Goal: Task Accomplishment & Management: Manage account settings

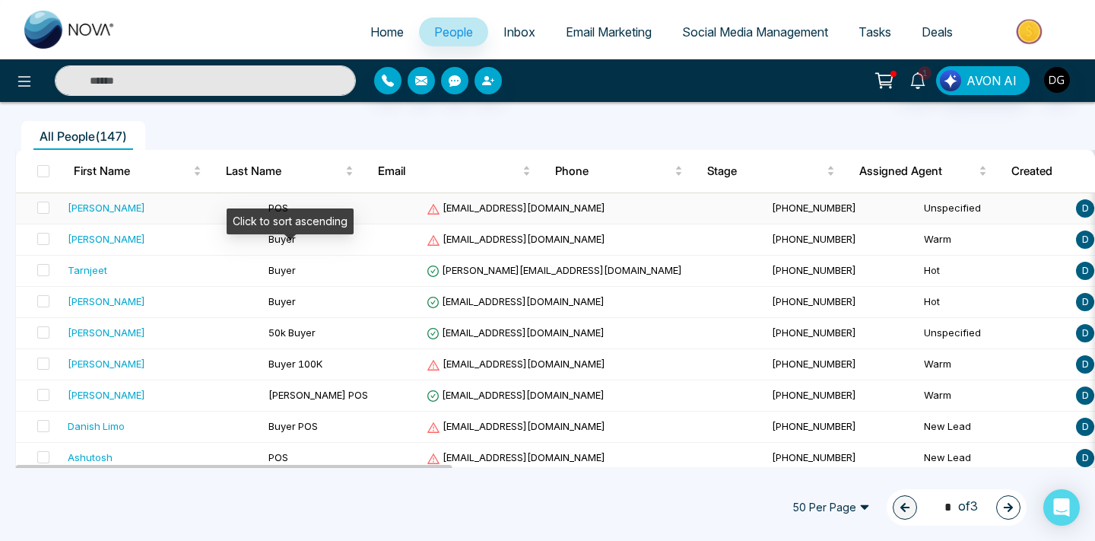
scroll to position [115, 0]
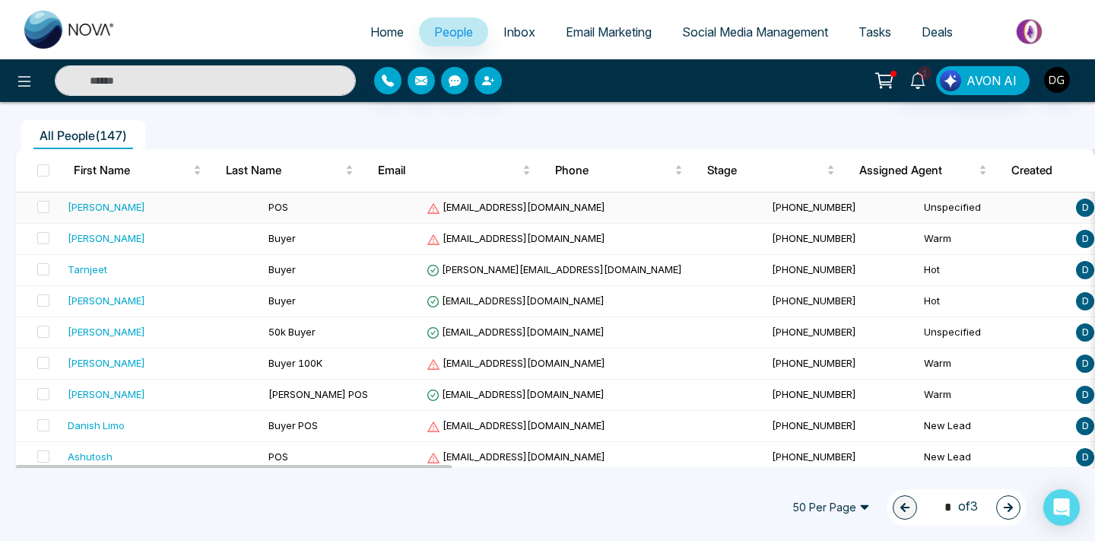
click at [302, 212] on td "POS" at bounding box center [341, 207] width 158 height 31
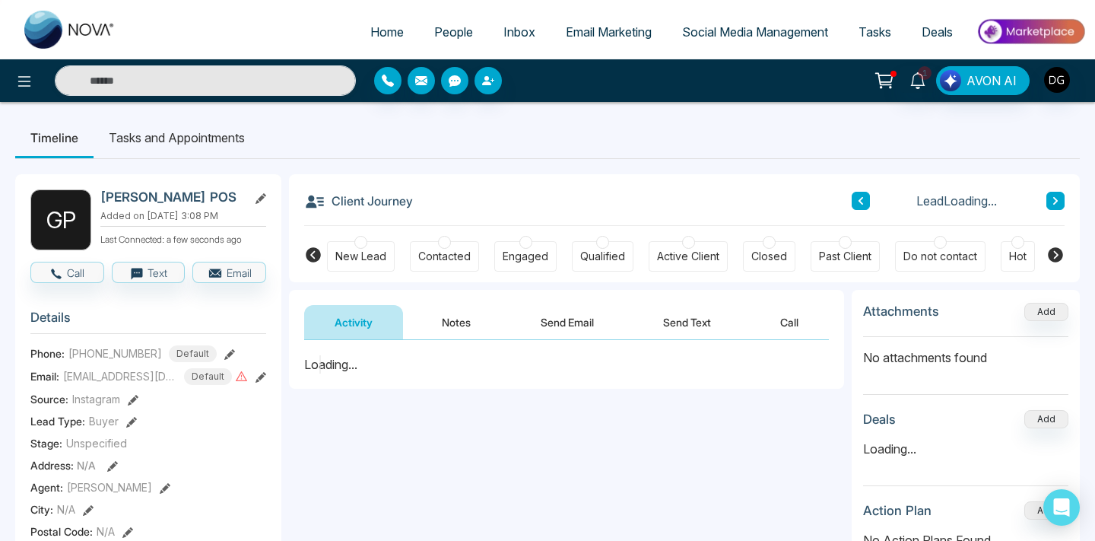
click at [449, 330] on button "Notes" at bounding box center [456, 322] width 90 height 34
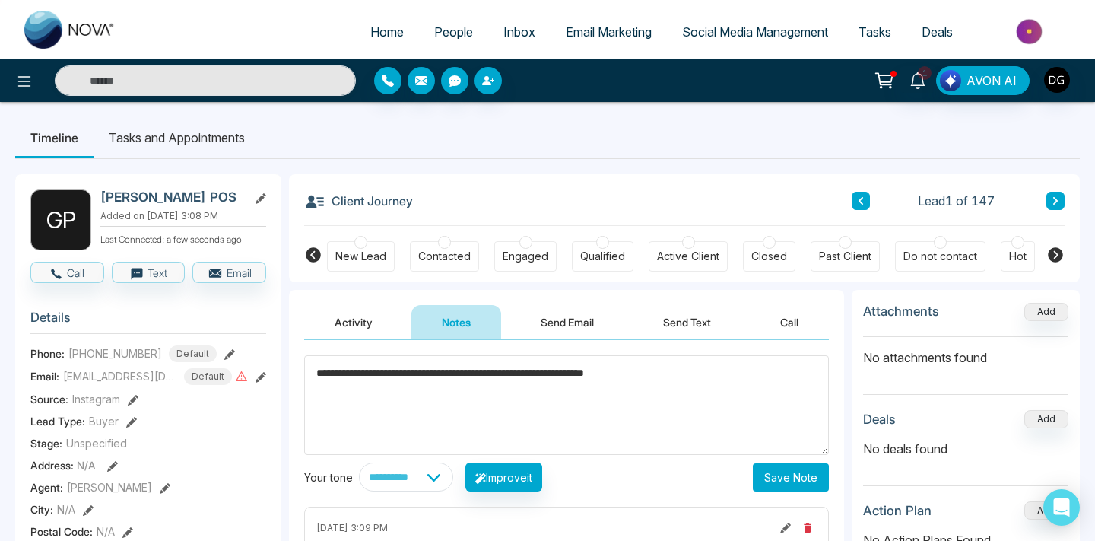
type textarea "**********"
click at [802, 470] on button "Save Note" at bounding box center [791, 477] width 76 height 28
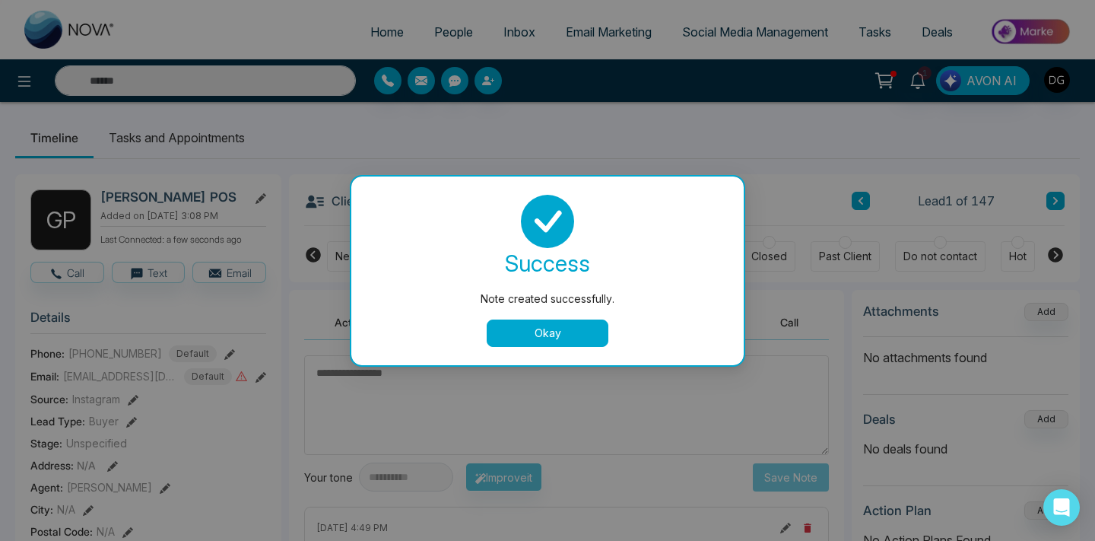
click at [579, 338] on button "Okay" at bounding box center [548, 332] width 122 height 27
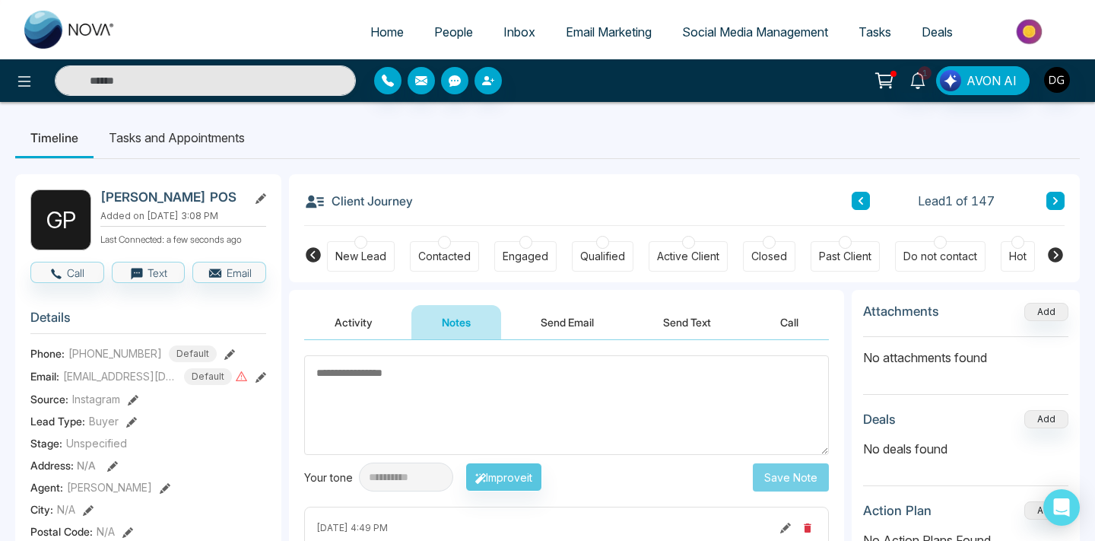
click at [434, 30] on span "People" at bounding box center [453, 31] width 39 height 15
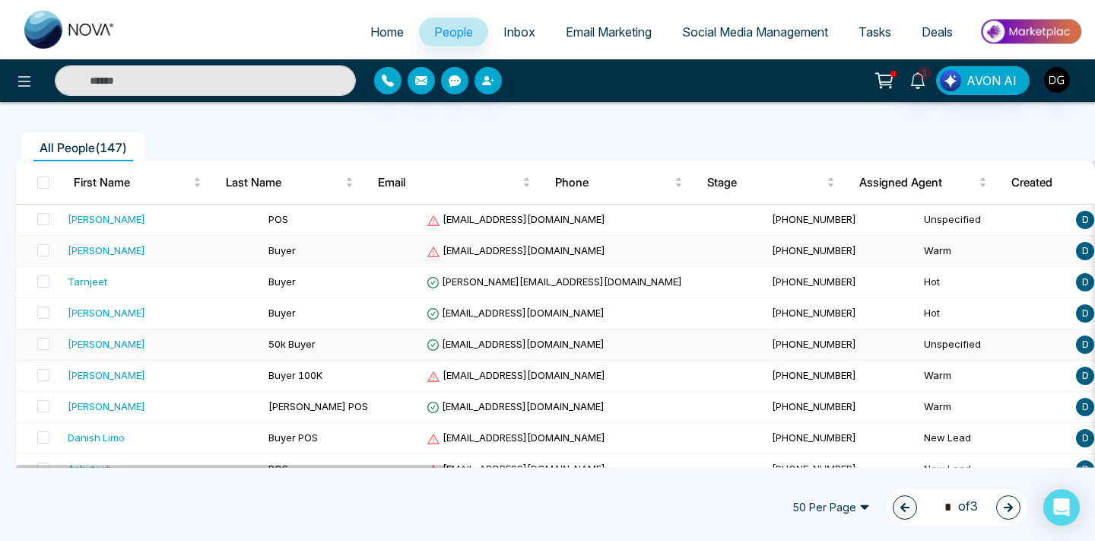
scroll to position [104, 0]
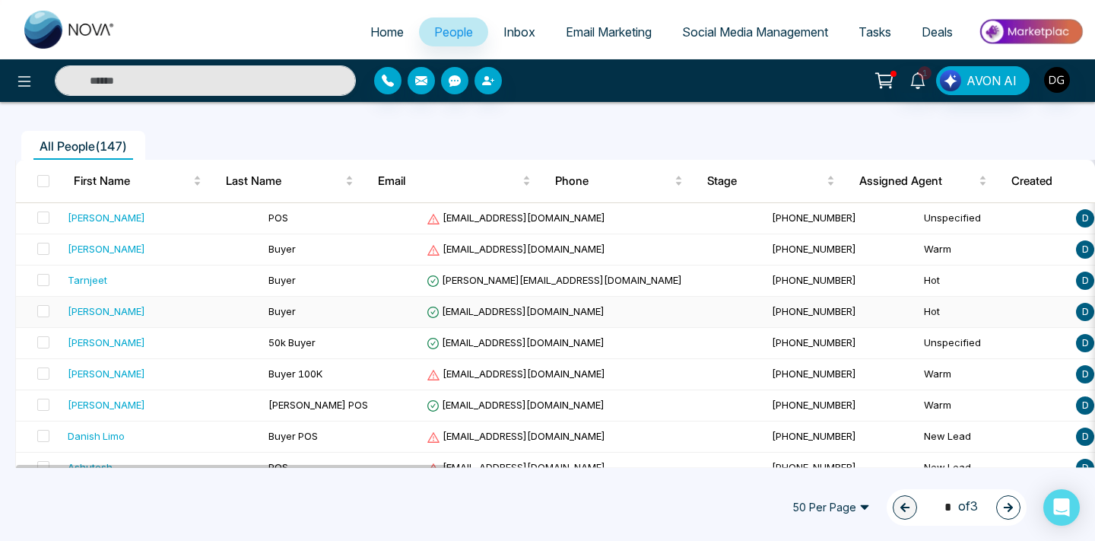
click at [173, 303] on div "[PERSON_NAME]" at bounding box center [162, 310] width 189 height 15
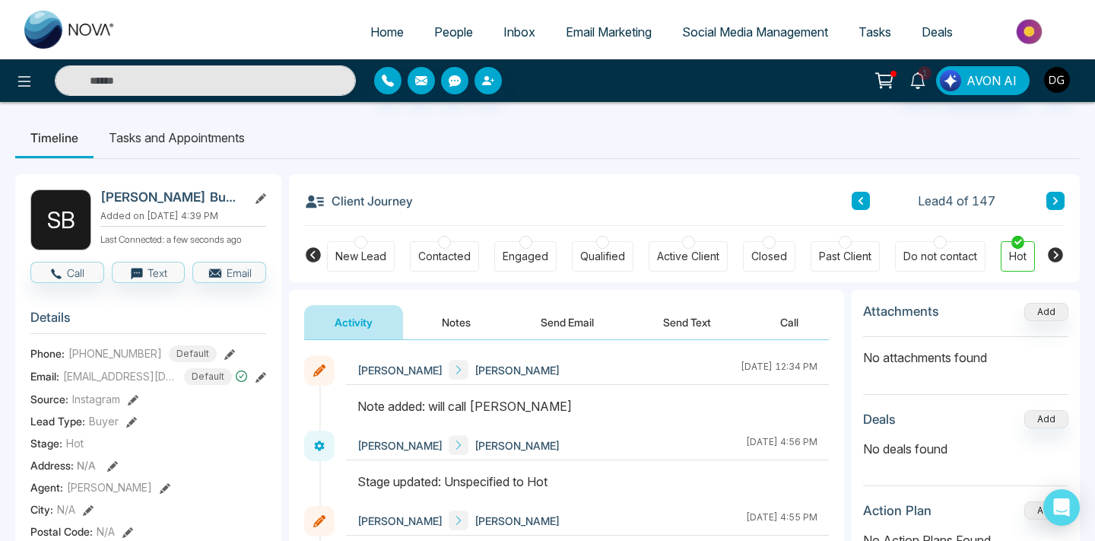
click at [450, 24] on span "People" at bounding box center [453, 31] width 39 height 15
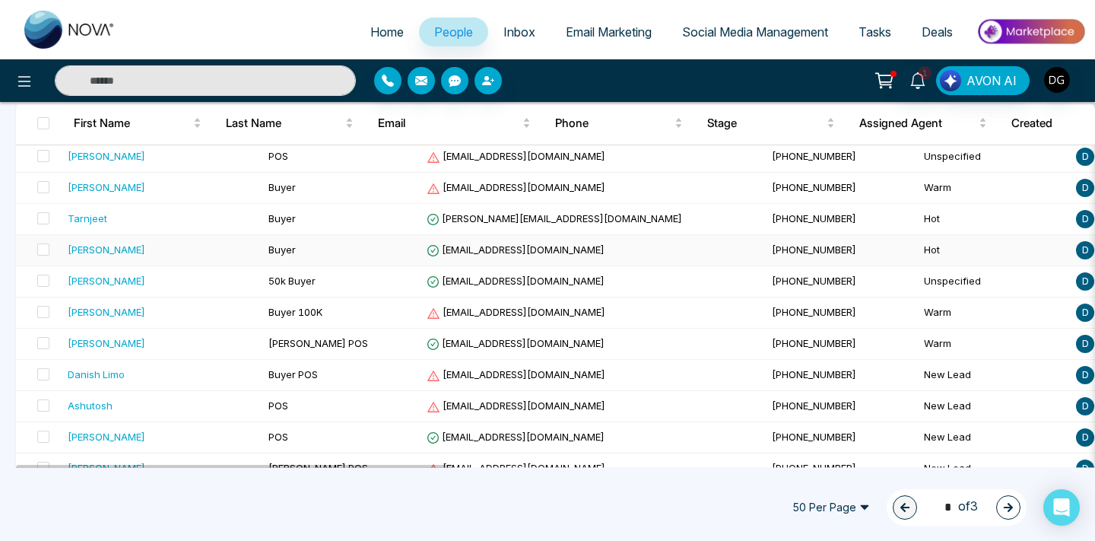
scroll to position [187, 0]
